Goal: Transaction & Acquisition: Purchase product/service

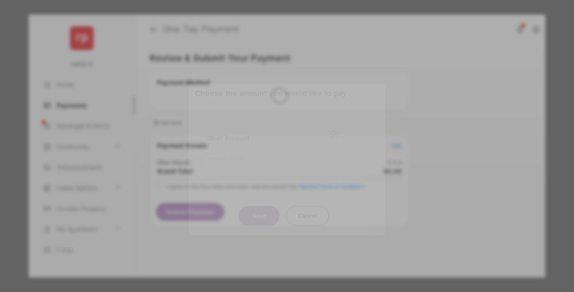
click at [272, 131] on div "Other Amount" at bounding box center [271, 138] width 133 height 14
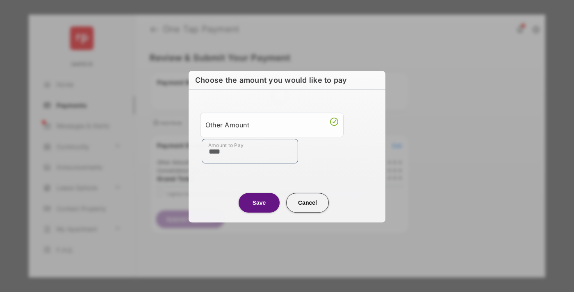
type input "****"
click at [259, 203] on button "Save" at bounding box center [259, 203] width 41 height 20
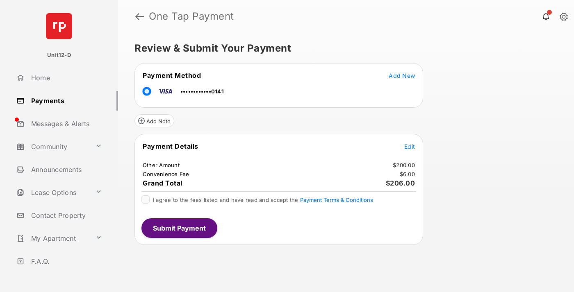
click at [410, 146] on span "Edit" at bounding box center [409, 146] width 11 height 7
click at [179, 228] on button "Submit Payment" at bounding box center [179, 228] width 76 height 20
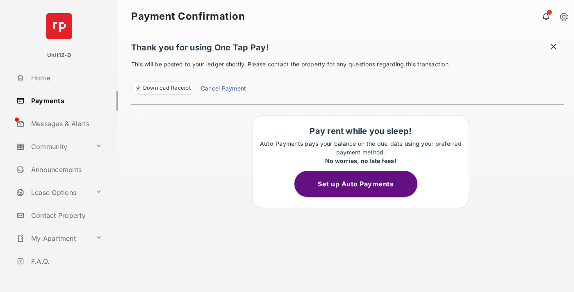
click at [360, 184] on button "Set up Auto Payments" at bounding box center [355, 184] width 123 height 26
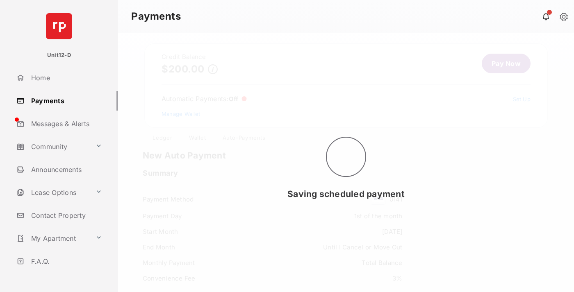
scroll to position [71, 0]
